Goal: Task Accomplishment & Management: Manage account settings

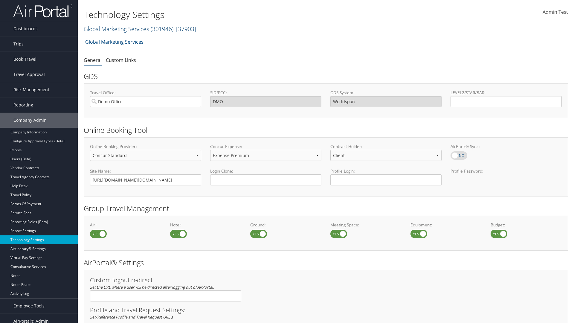
click at [116, 29] on link "Global Marketing Services ( 301946 ) , [ 37903 ]" at bounding box center [140, 29] width 112 height 8
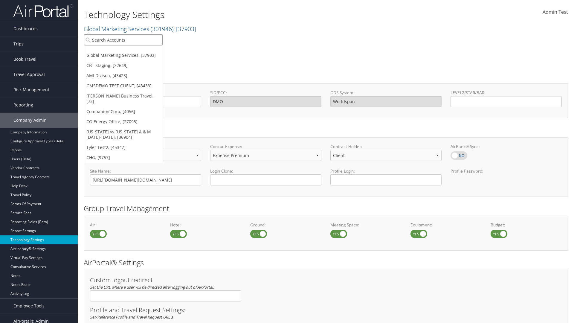
click at [123, 40] on input "search" at bounding box center [123, 39] width 79 height 11
type input "CBTSTG"
click at [123, 51] on div "CBT Staging (CBTSTG), [32649]" at bounding box center [123, 50] width 85 height 5
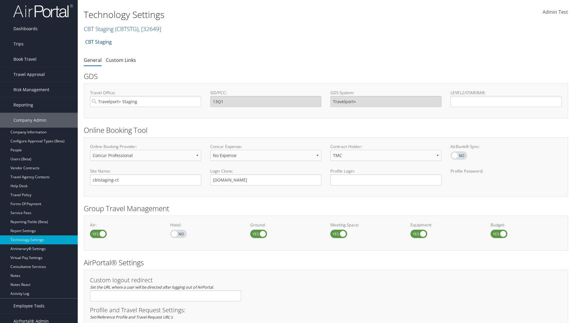
select select "4"
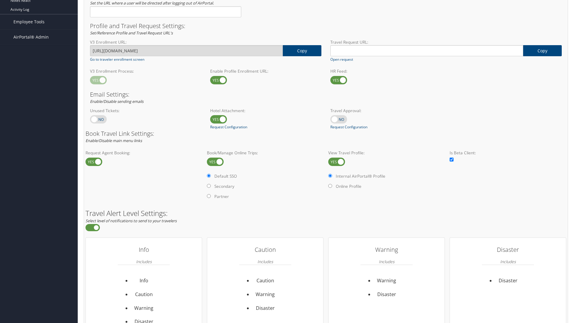
click at [336, 161] on label at bounding box center [336, 161] width 17 height 8
click at [335, 161] on input "checkbox" at bounding box center [333, 162] width 4 height 4
click at [336, 161] on label at bounding box center [336, 161] width 17 height 8
click at [335, 161] on input "checkbox" at bounding box center [333, 162] width 4 height 4
checkbox input "true"
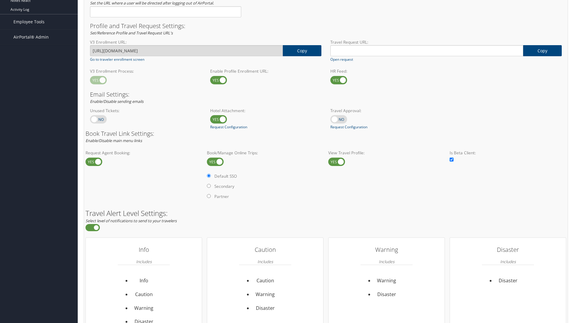
click at [0, 0] on label "Online Profile" at bounding box center [0, 0] width 0 height 0
click at [0, 0] on input "Online Profile" at bounding box center [0, 0] width 0 height 0
radio input "true"
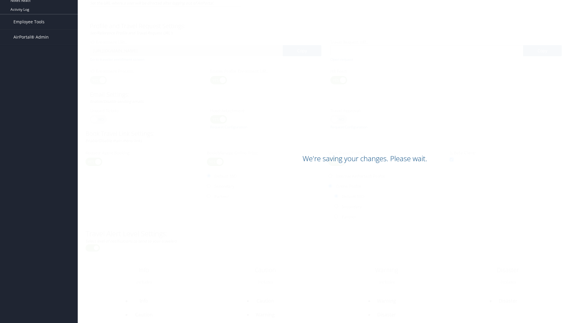
scroll to position [366, 0]
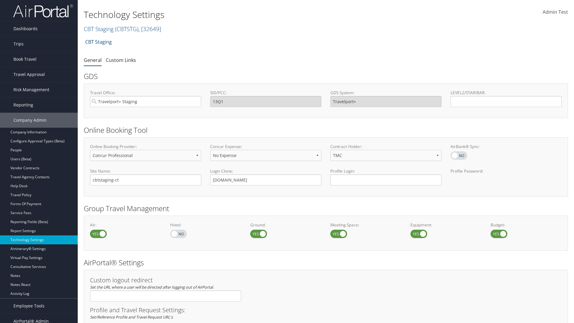
select select "4"
